Goal: Information Seeking & Learning: Learn about a topic

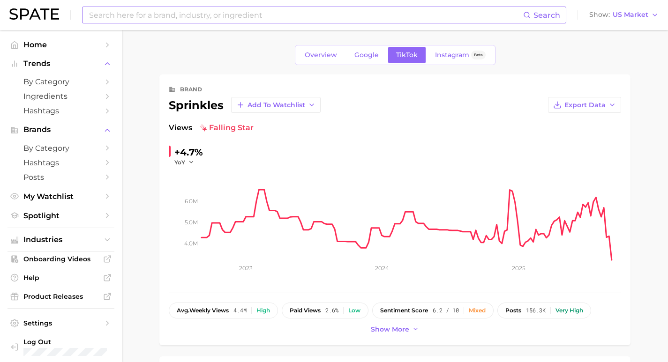
click at [208, 15] on input at bounding box center [305, 15] width 435 height 16
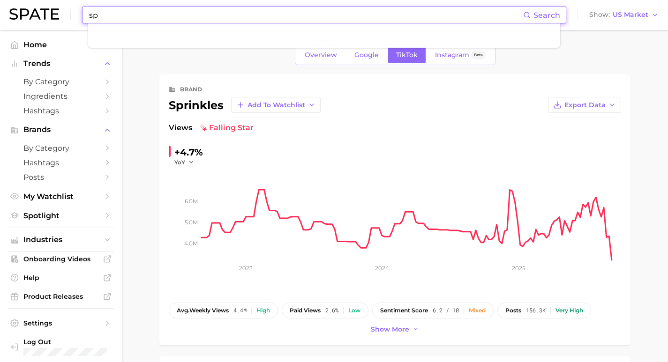
type input "s"
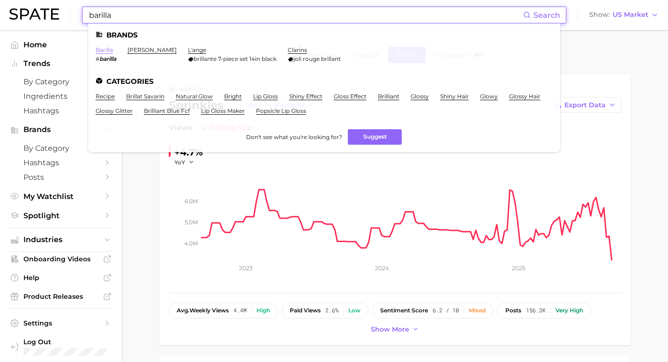
type input "barilla"
click at [106, 52] on link "barilla" at bounding box center [104, 49] width 17 height 7
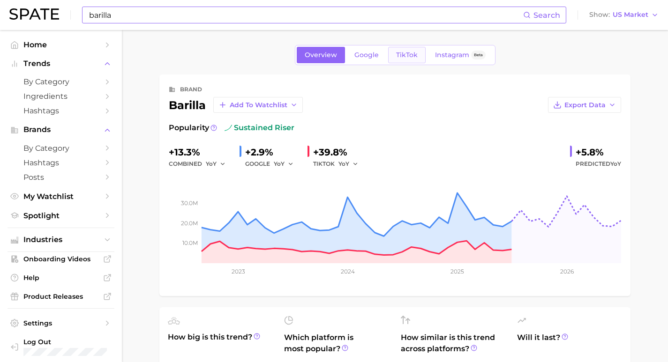
click at [415, 56] on span "TikTok" at bounding box center [407, 55] width 22 height 8
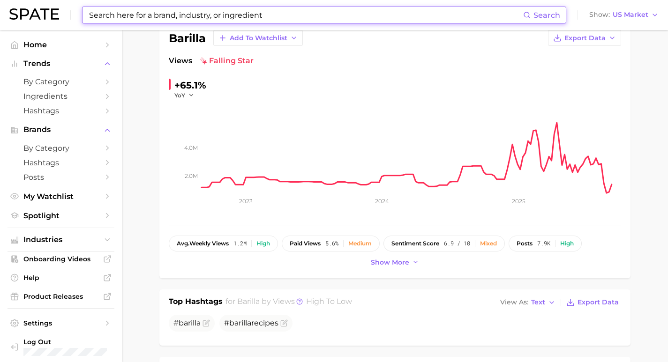
scroll to position [72, 0]
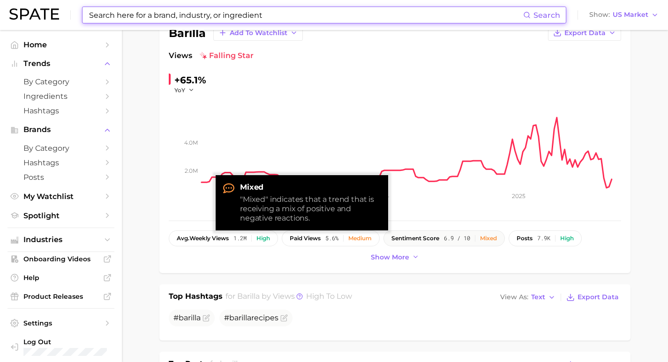
click at [497, 237] on div "Mixed" at bounding box center [488, 238] width 17 height 7
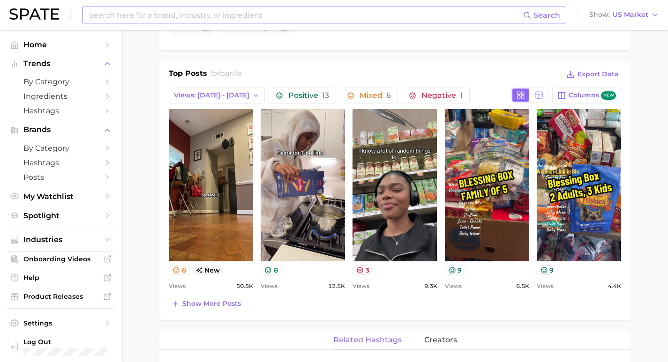
scroll to position [404, 0]
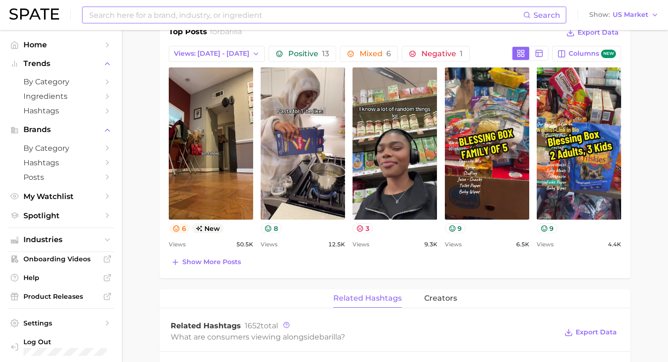
click at [178, 228] on icon at bounding box center [175, 228] width 7 height 7
click at [446, 267] on div "Show more posts" at bounding box center [395, 262] width 452 height 13
click at [364, 227] on button "3" at bounding box center [362, 228] width 21 height 10
click at [212, 266] on button "Show more posts" at bounding box center [206, 262] width 74 height 13
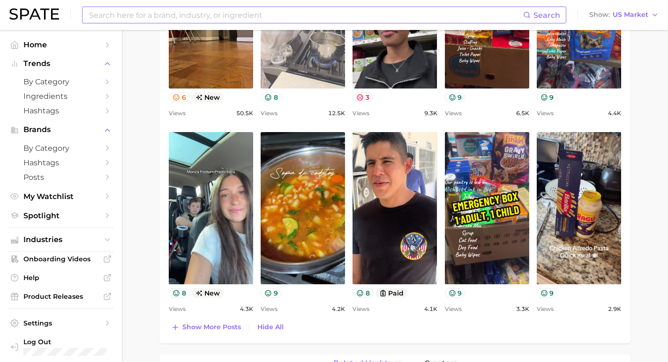
scroll to position [572, 0]
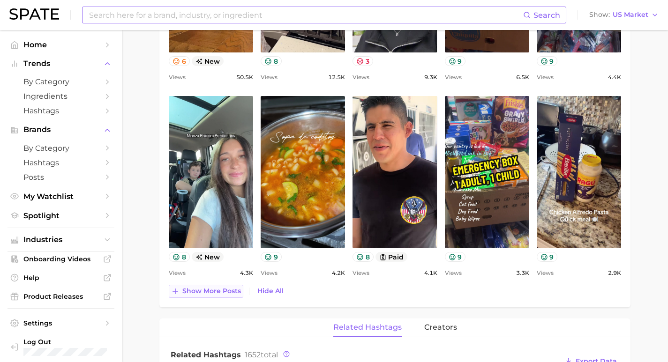
click at [217, 290] on span "Show more posts" at bounding box center [211, 291] width 59 height 8
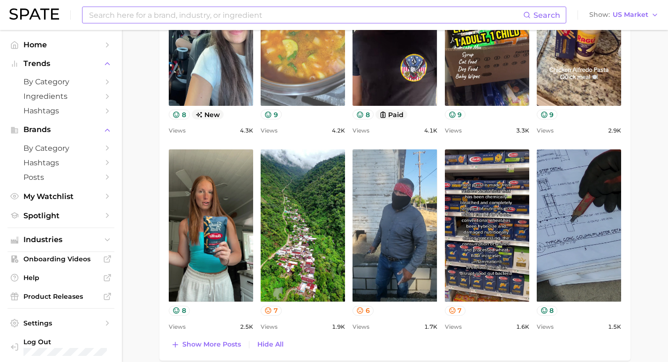
scroll to position [713, 0]
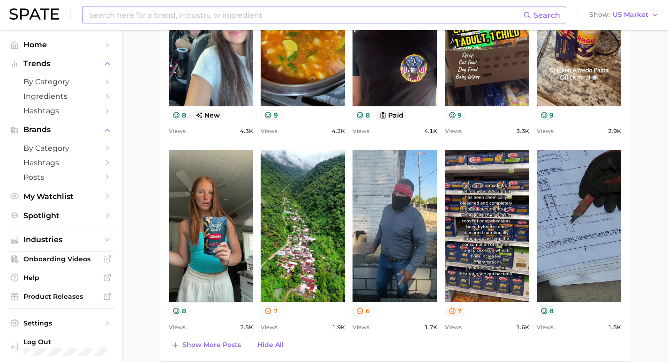
click at [454, 306] on button "7" at bounding box center [455, 311] width 21 height 10
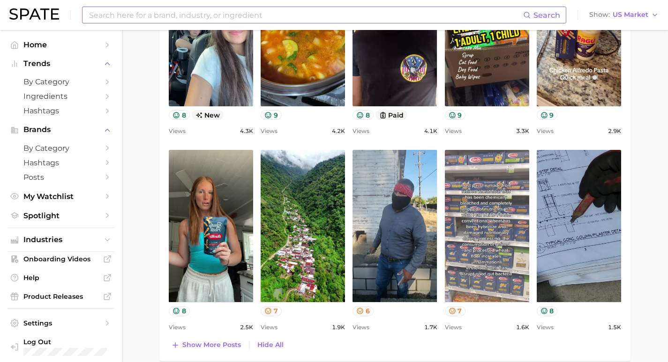
drag, startPoint x: 525, startPoint y: 267, endPoint x: 463, endPoint y: 223, distance: 76.2
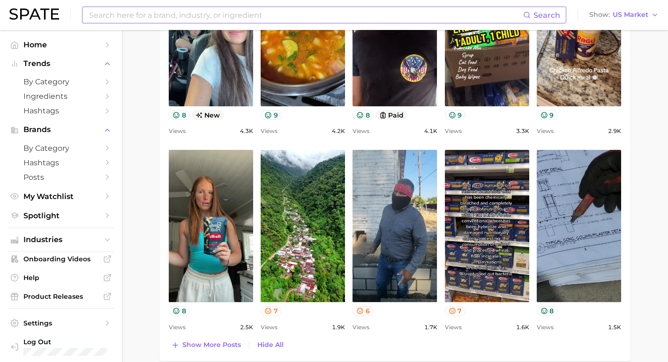
click at [475, 333] on div "Top Posts for barilla Export Data Views: [DATE] - [DATE] Positive 13 Mixed 6 Ne…" at bounding box center [395, 34] width 452 height 635
click at [457, 308] on button "7" at bounding box center [455, 311] width 21 height 10
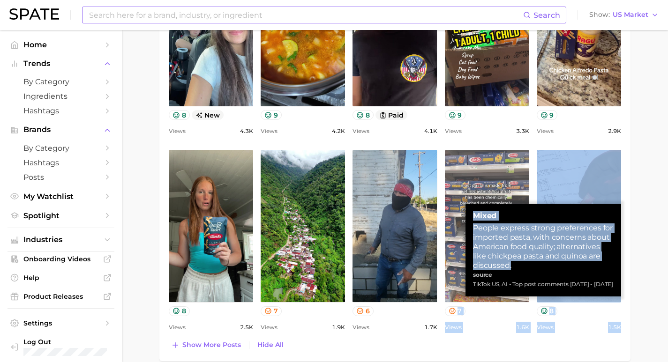
drag, startPoint x: 527, startPoint y: 269, endPoint x: 459, endPoint y: 214, distance: 87.5
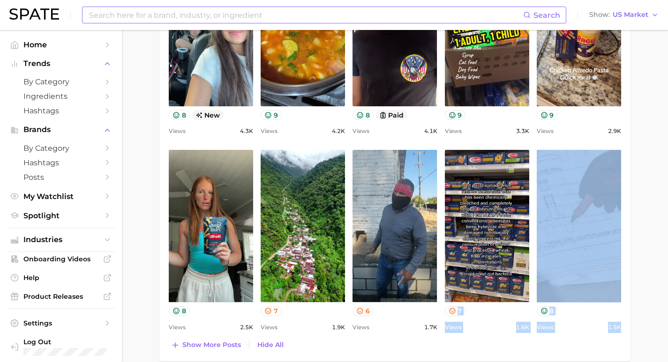
click at [477, 325] on div "Views 1.6k" at bounding box center [487, 327] width 84 height 11
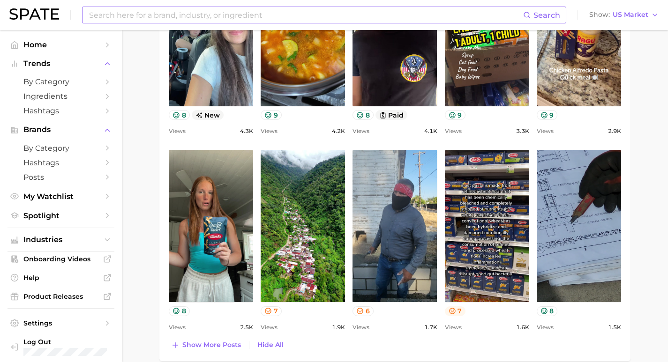
click at [448, 308] on icon at bounding box center [451, 310] width 7 height 7
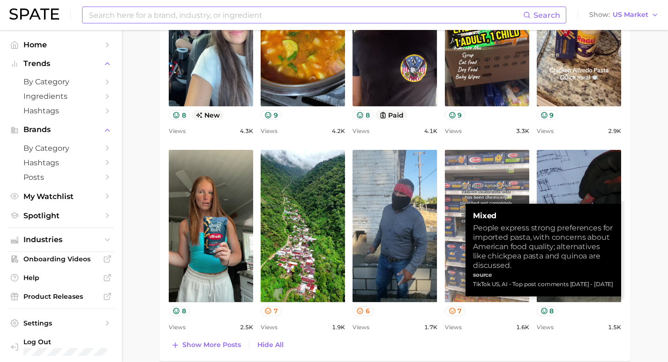
drag, startPoint x: 530, startPoint y: 295, endPoint x: 460, endPoint y: 216, distance: 105.8
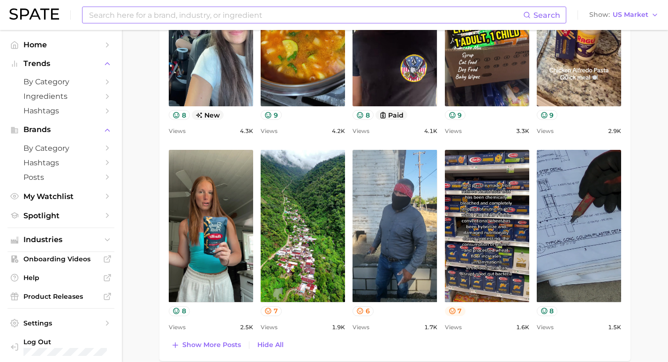
click at [453, 310] on icon at bounding box center [452, 311] width 6 height 6
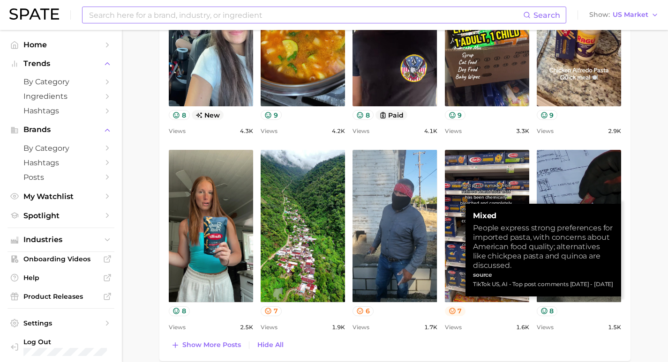
scroll to position [677, 0]
